Goal: Find specific page/section: Find specific page/section

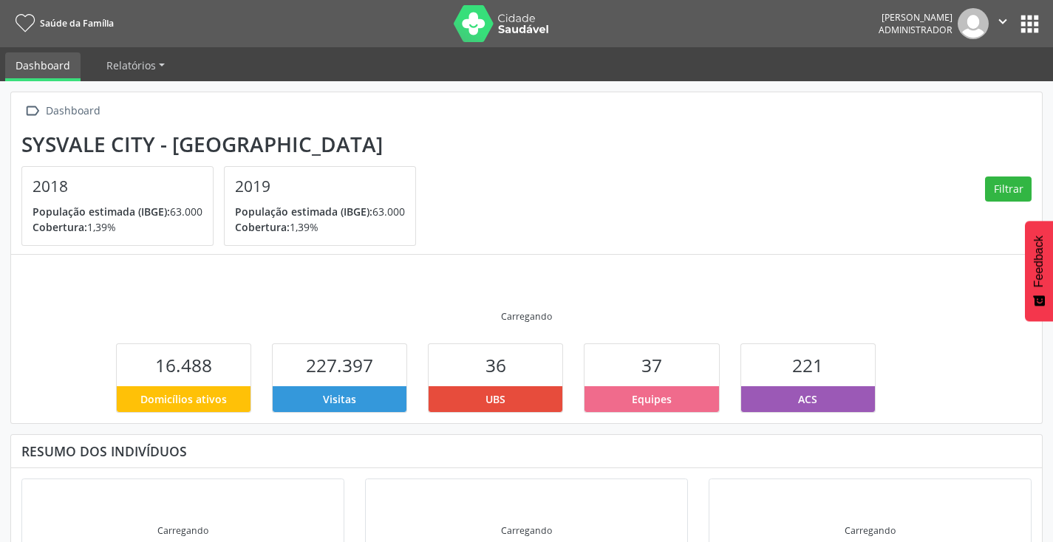
click at [1036, 18] on button "apps" at bounding box center [1030, 24] width 26 height 26
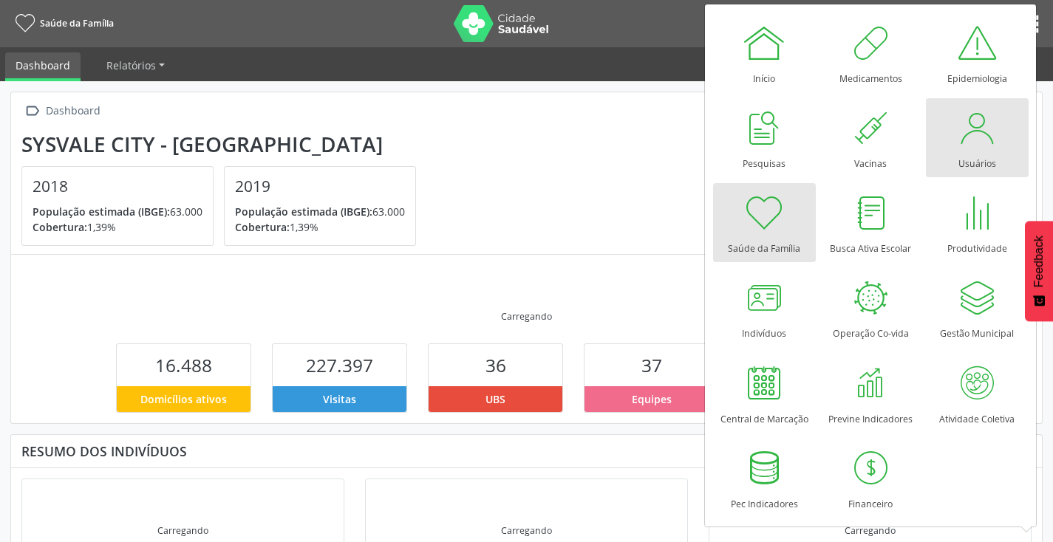
click at [982, 128] on div at bounding box center [976, 128] width 44 height 44
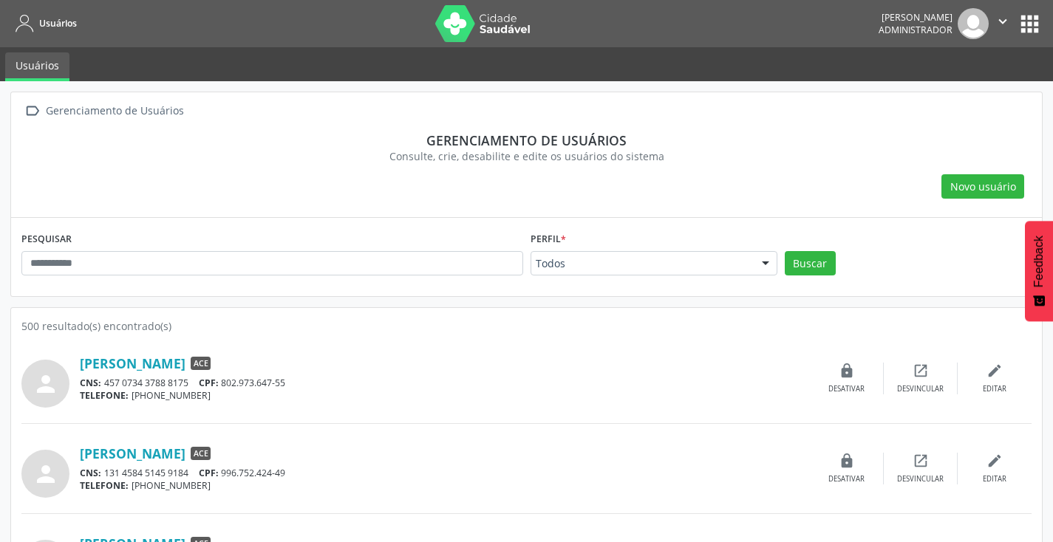
click at [270, 278] on div "PESQUISAR" at bounding box center [272, 257] width 509 height 58
click at [269, 269] on input "text" at bounding box center [272, 263] width 502 height 25
type input "***"
click at [785, 251] on button "Buscar" at bounding box center [810, 263] width 51 height 25
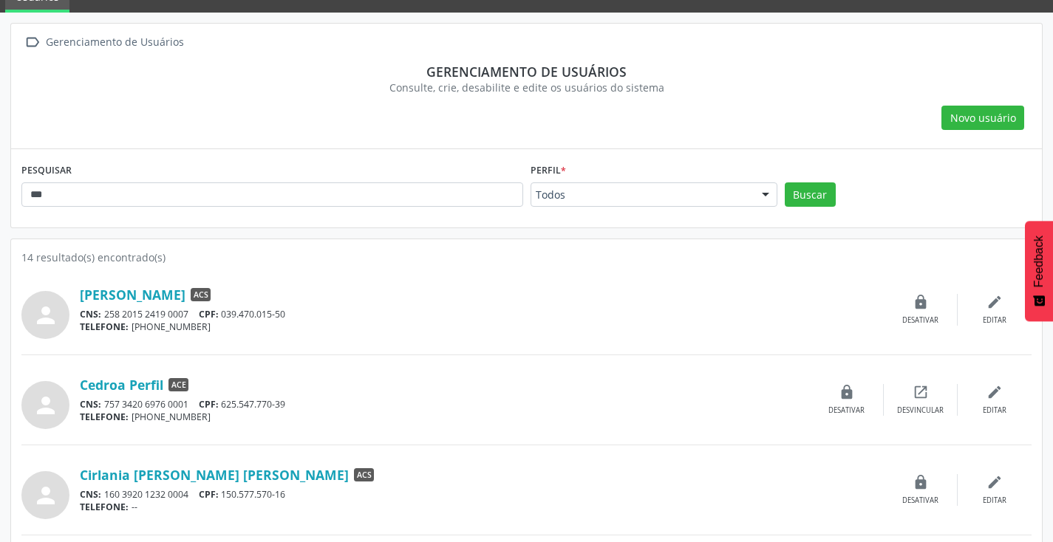
scroll to position [222, 0]
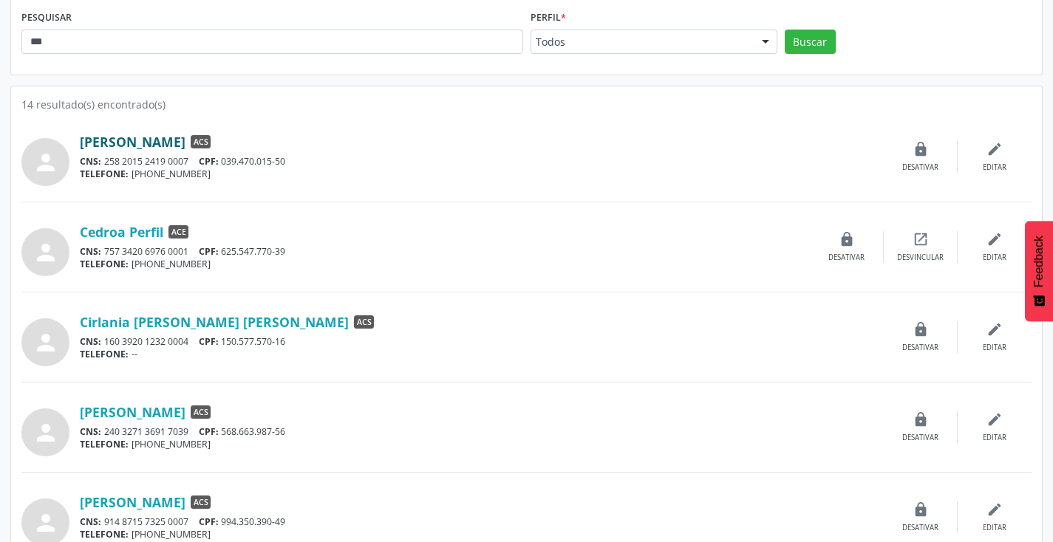
click at [124, 148] on link "[PERSON_NAME]" at bounding box center [133, 142] width 106 height 16
